Goal: Find specific page/section: Find specific page/section

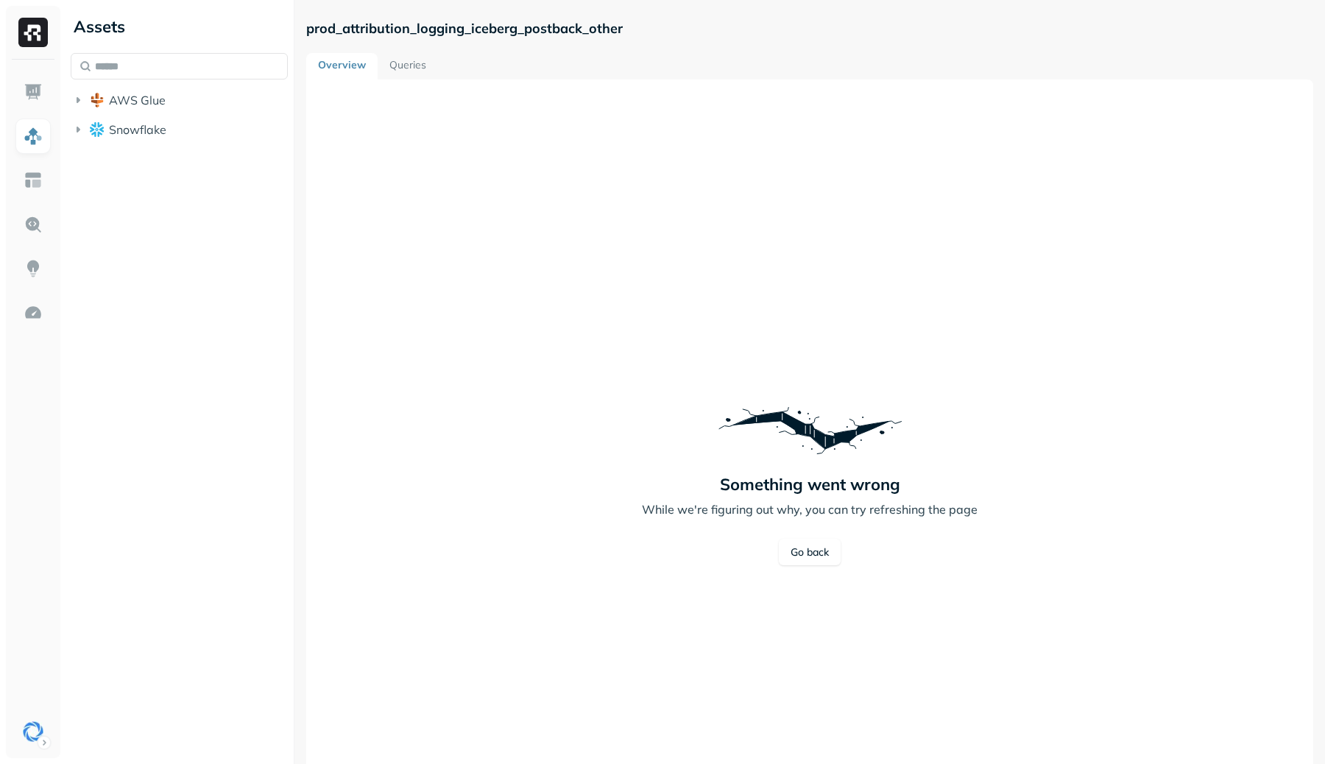
click at [13, 738] on div at bounding box center [33, 409] width 54 height 699
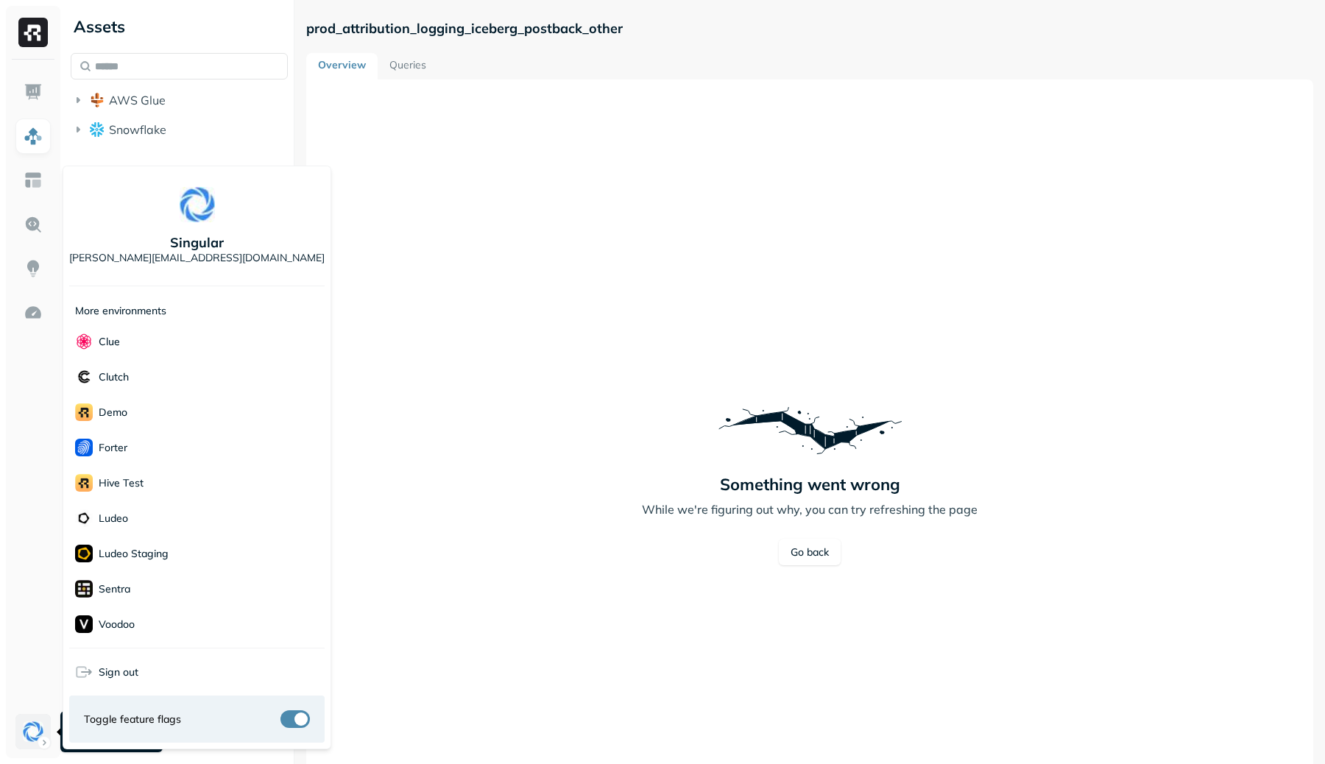
click at [21, 734] on html "Assets AWS Glue Snowflake prod_attribution_logging_iceberg_postback_other Overv…" at bounding box center [662, 382] width 1325 height 764
click at [22, 733] on html "Assets AWS Glue Snowflake prod_attribution_logging_iceberg_postback_other Overv…" at bounding box center [662, 382] width 1325 height 764
